Goal: Book appointment/travel/reservation

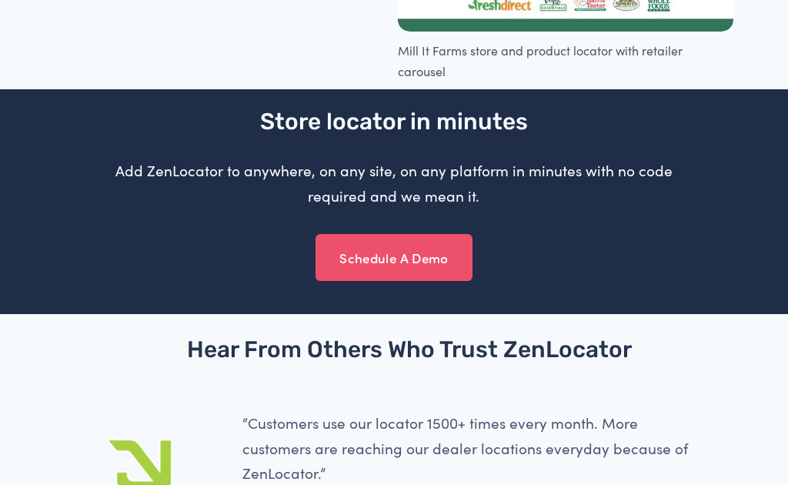
scroll to position [2900, 0]
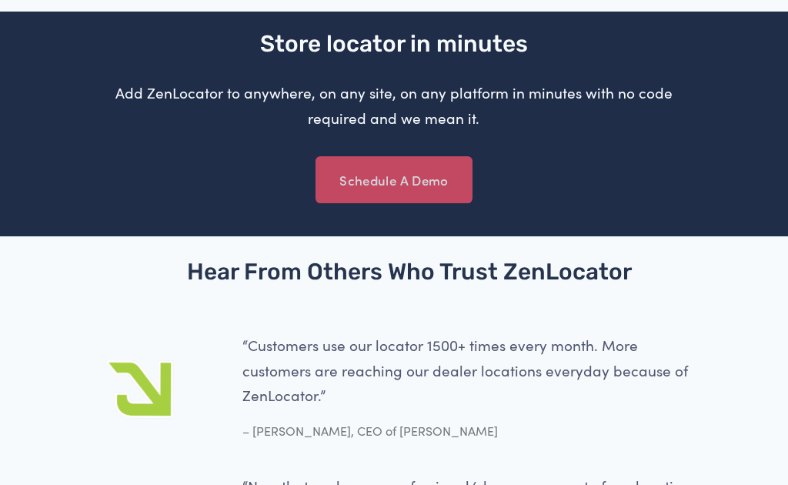
click at [428, 203] on link "Schedule A Demo" at bounding box center [393, 179] width 157 height 47
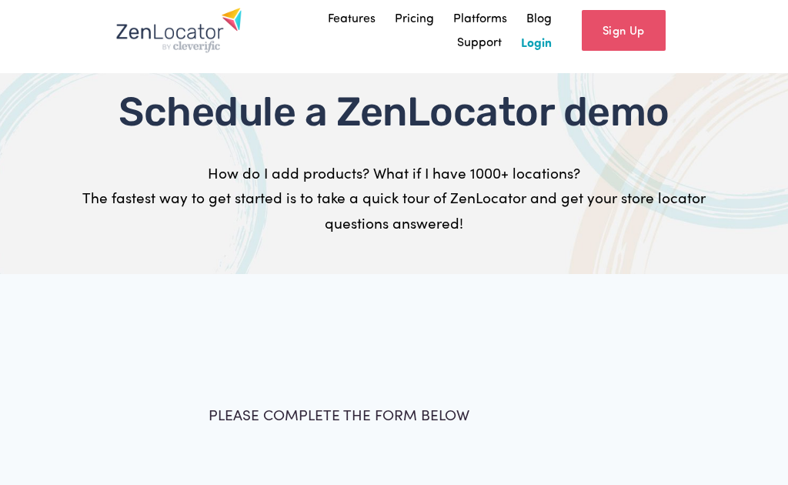
scroll to position [12, 0]
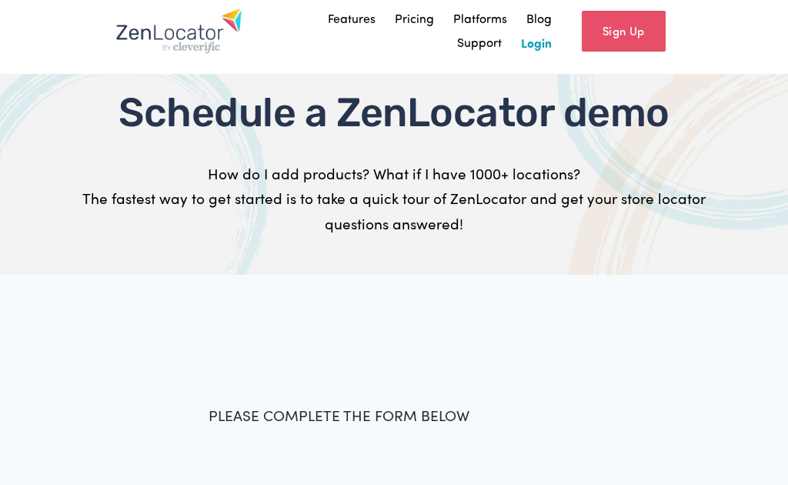
click at [62, 348] on div at bounding box center [394, 435] width 788 height 320
click at [39, 45] on div "Skip to Content Features" at bounding box center [394, 31] width 788 height 86
